Goal: Use online tool/utility: Utilize a website feature to perform a specific function

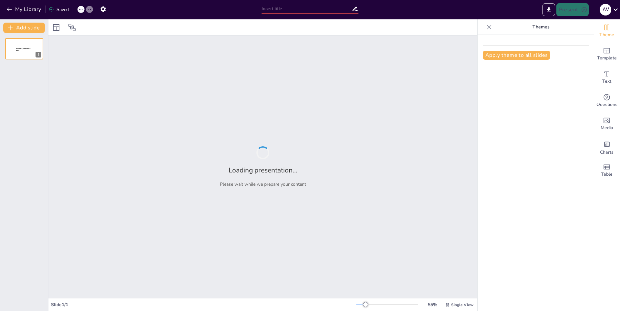
type input "Generación de Ideas: Dos Proyectos sobre Temáticas Distintas"
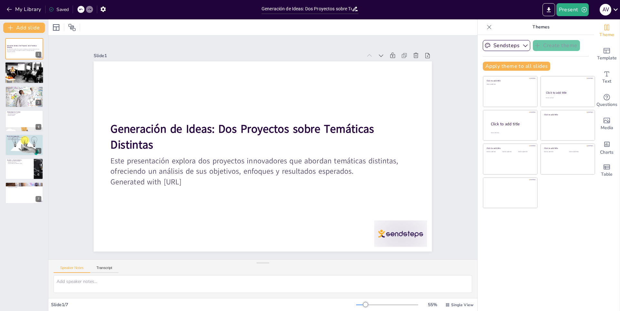
click at [23, 78] on div at bounding box center [24, 73] width 39 height 26
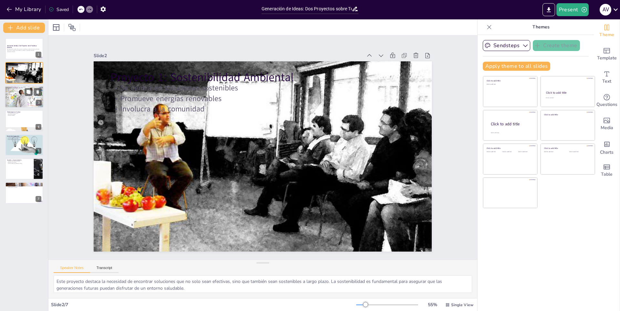
click at [19, 101] on div at bounding box center [24, 97] width 39 height 26
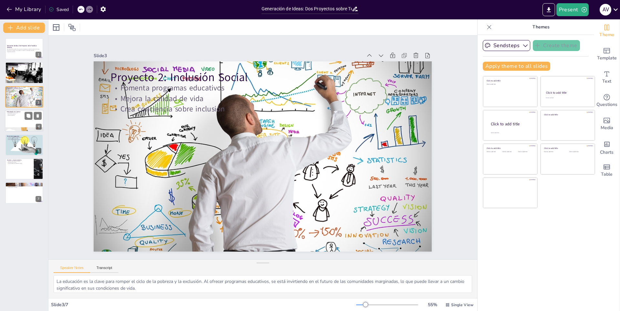
click at [24, 116] on div at bounding box center [24, 121] width 39 height 22
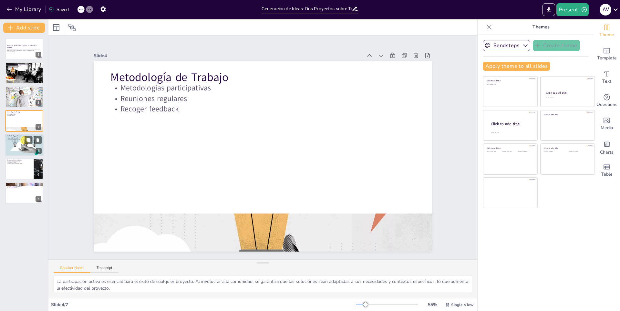
click at [16, 138] on p "Oportunidades de empleo" at bounding box center [24, 138] width 35 height 1
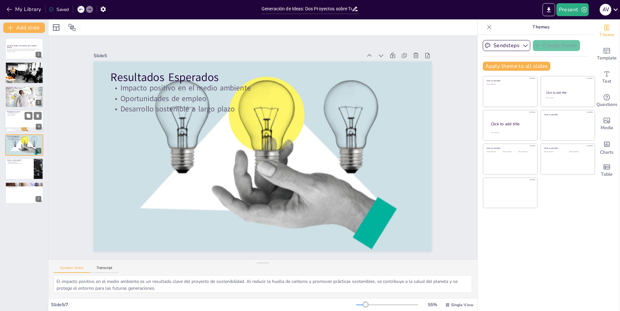
click at [16, 111] on p "Metodología de Trabajo" at bounding box center [24, 112] width 35 height 2
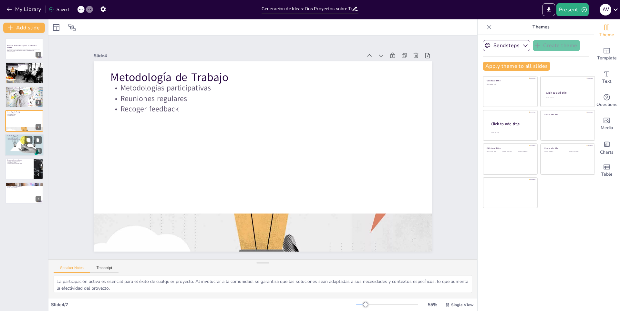
click at [18, 141] on div at bounding box center [24, 144] width 39 height 23
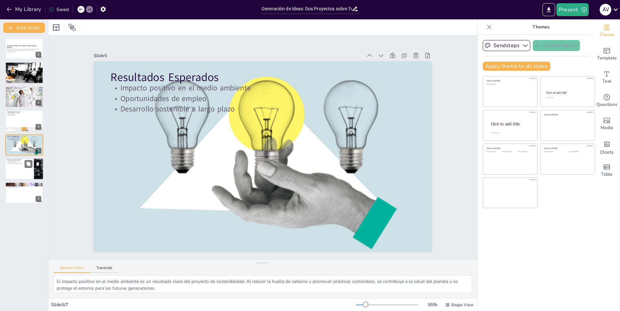
click at [18, 158] on div "Desafíos y Oportunidades Desafíos como falta de recursos Resistencia al cambio …" at bounding box center [24, 169] width 39 height 22
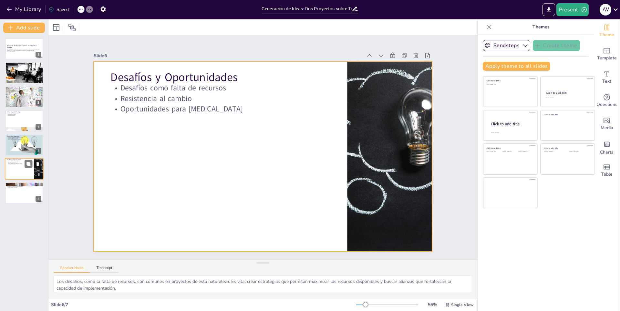
click at [18, 175] on div at bounding box center [24, 169] width 39 height 22
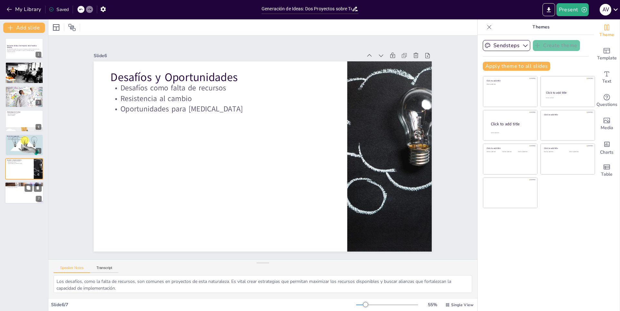
click at [15, 185] on p "Importancia de abordar diferentes temáticas" at bounding box center [24, 184] width 35 height 1
type textarea "Abordar diferentes temáticas es esencial para un desarrollo integral. La divers…"
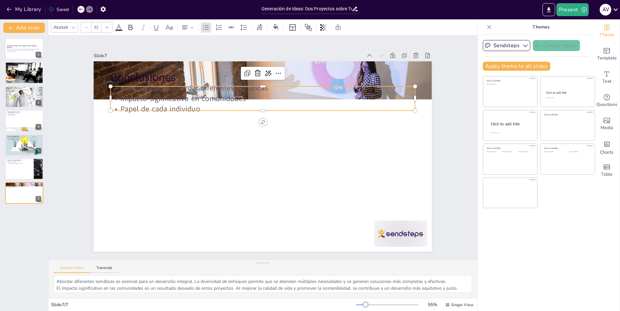
click at [284, 80] on p "Importancia de abordar diferentes temáticas" at bounding box center [321, 135] width 74 height 300
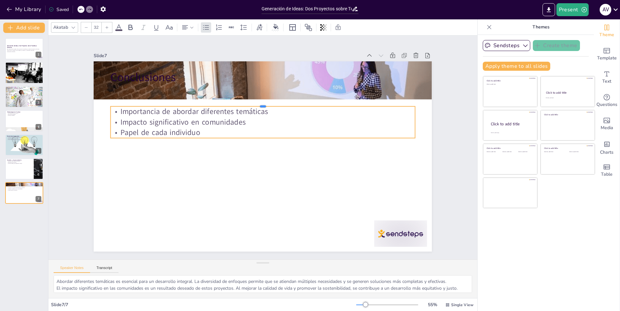
drag, startPoint x: 277, startPoint y: 84, endPoint x: 278, endPoint y: 104, distance: 20.0
click at [278, 104] on div at bounding box center [263, 103] width 304 height 5
click at [308, 121] on div at bounding box center [315, 128] width 15 height 15
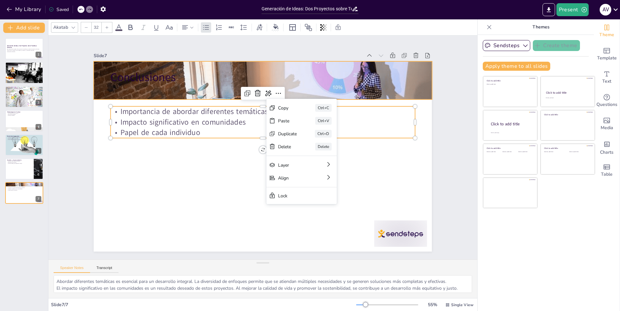
click at [287, 83] on div at bounding box center [270, 81] width 348 height 148
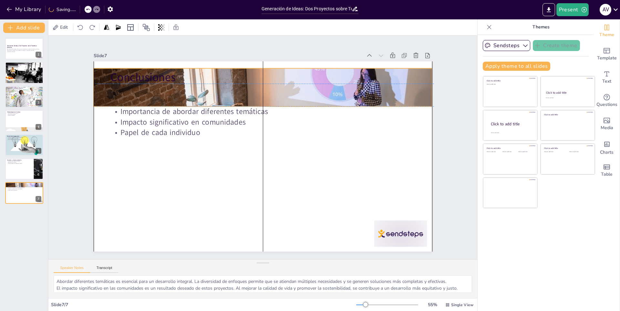
drag, startPoint x: 287, startPoint y: 83, endPoint x: 289, endPoint y: 88, distance: 5.2
click at [289, 88] on div at bounding box center [275, 88] width 354 height 181
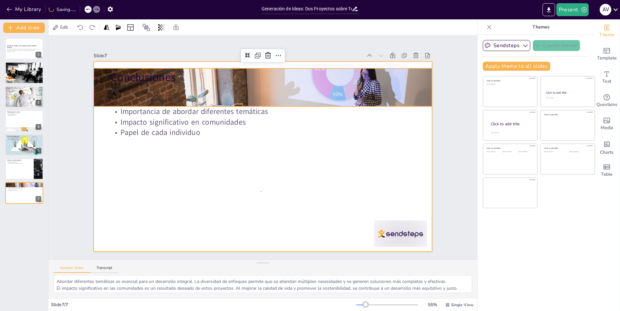
click at [261, 191] on div at bounding box center [263, 156] width 338 height 190
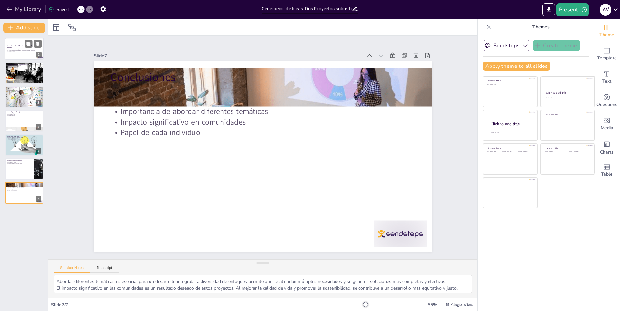
click at [19, 46] on strong "Generación de Ideas: Dos Proyectos sobre Temáticas Distintas" at bounding box center [22, 47] width 30 height 4
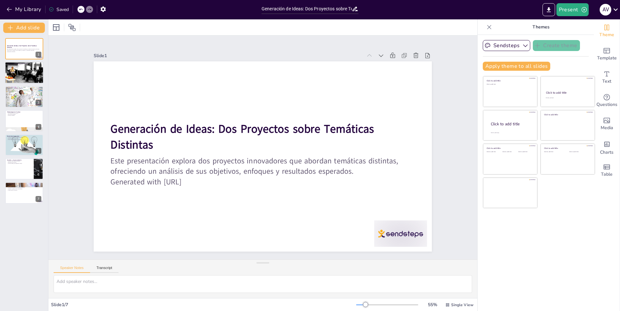
click at [26, 75] on div at bounding box center [24, 73] width 39 height 26
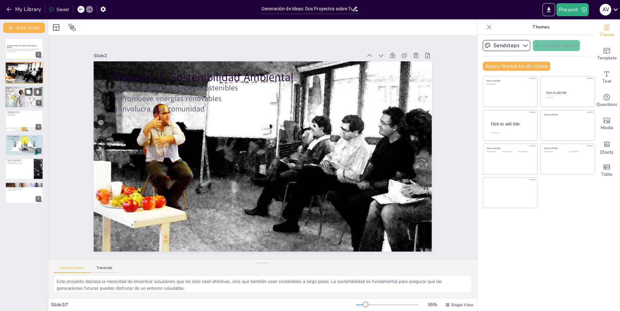
click at [27, 99] on div at bounding box center [24, 97] width 39 height 26
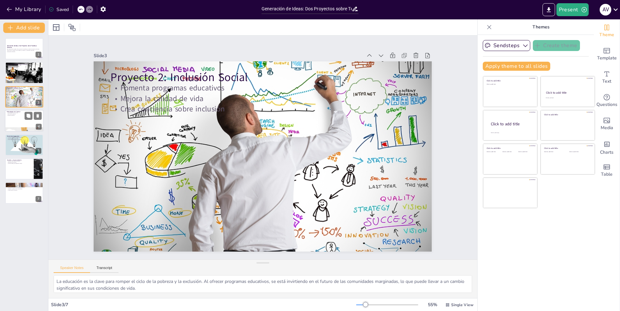
click at [24, 114] on p "Reuniones regulares" at bounding box center [24, 114] width 35 height 1
type textarea "La participación activa es esencial para el éxito de cualquier proyecto. Al inv…"
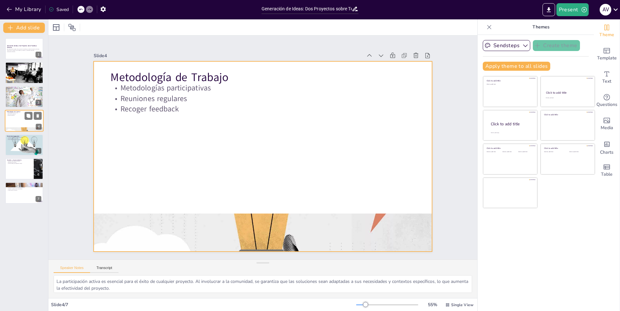
click at [12, 117] on div at bounding box center [24, 121] width 39 height 22
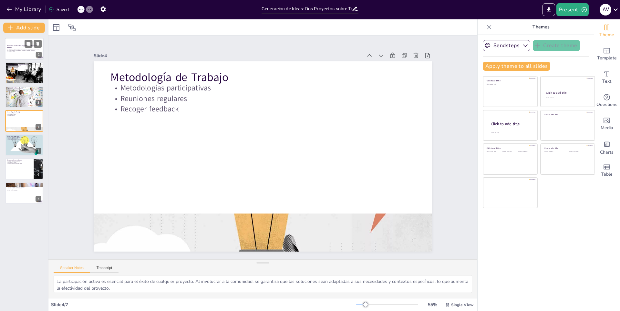
click at [15, 43] on div at bounding box center [24, 49] width 39 height 22
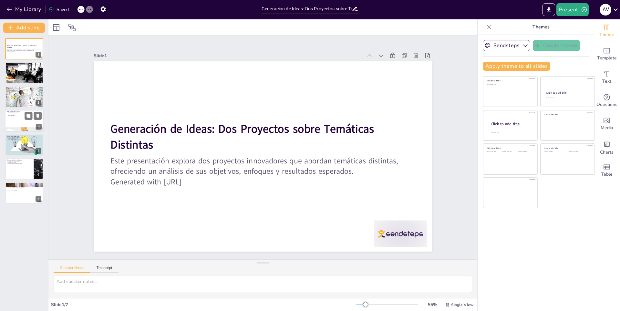
click at [19, 118] on div at bounding box center [24, 121] width 39 height 22
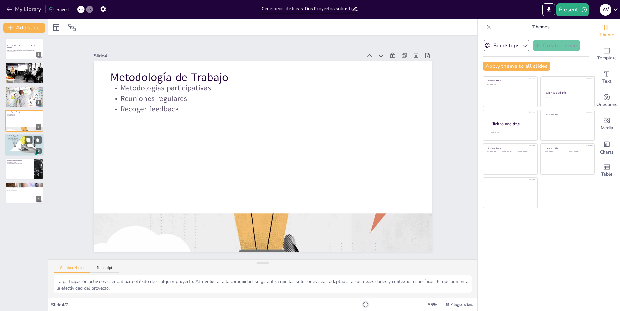
click at [16, 139] on p "Desarrollo sostenible a largo plazo" at bounding box center [24, 139] width 35 height 1
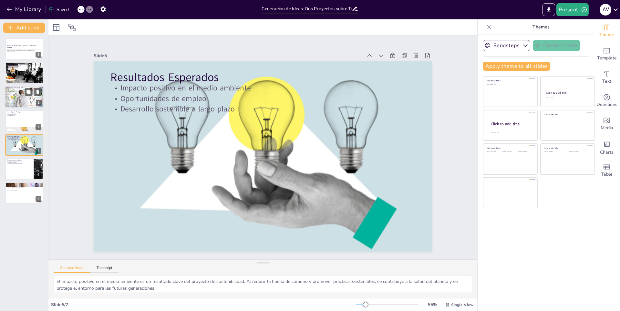
click at [20, 95] on div at bounding box center [24, 97] width 39 height 26
type textarea "La educación es la clave para romper el ciclo de la pobreza y la exclusión. Al …"
